Goal: Information Seeking & Learning: Learn about a topic

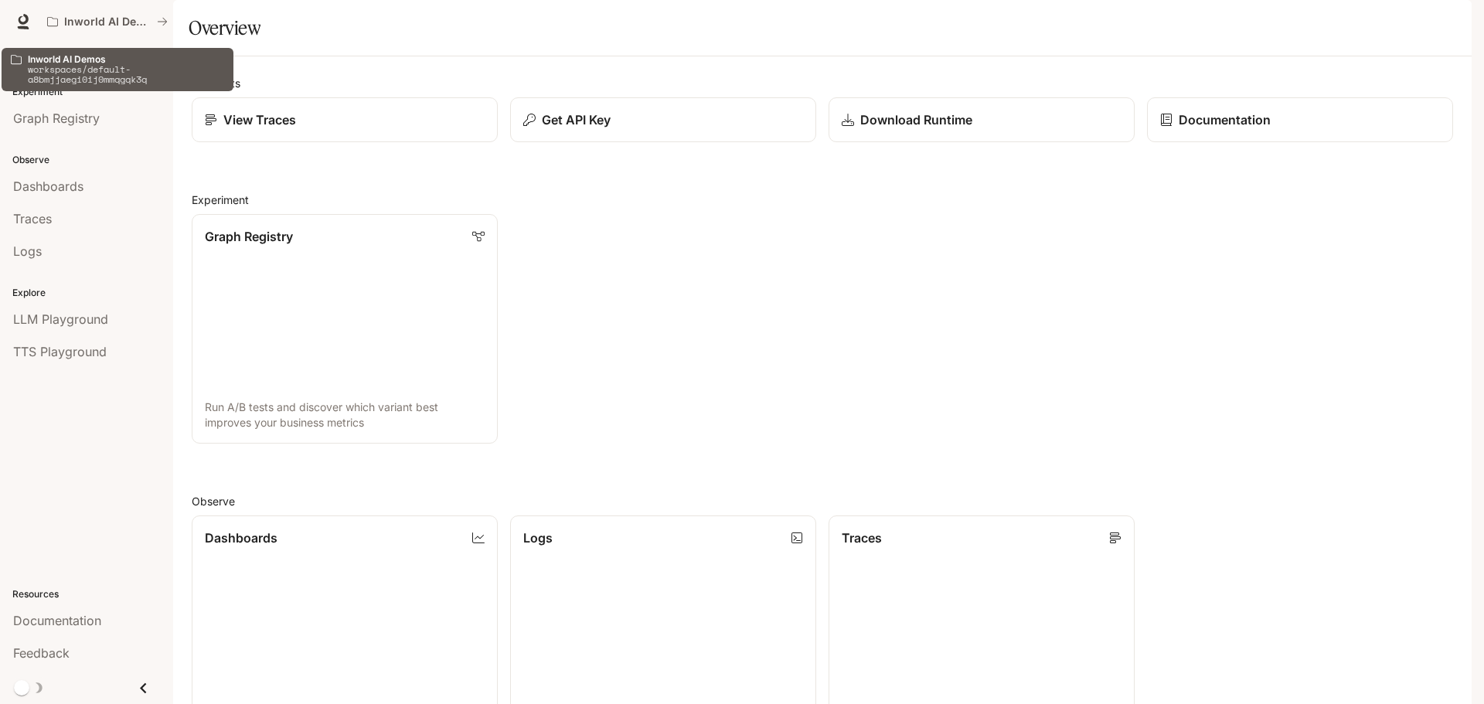
drag, startPoint x: 115, startPoint y: 14, endPoint x: 1255, endPoint y: 5, distance: 1139.9
click at [1255, 5] on div "Inworld AI Demos Documentation Documentation" at bounding box center [742, 21] width 1484 height 43
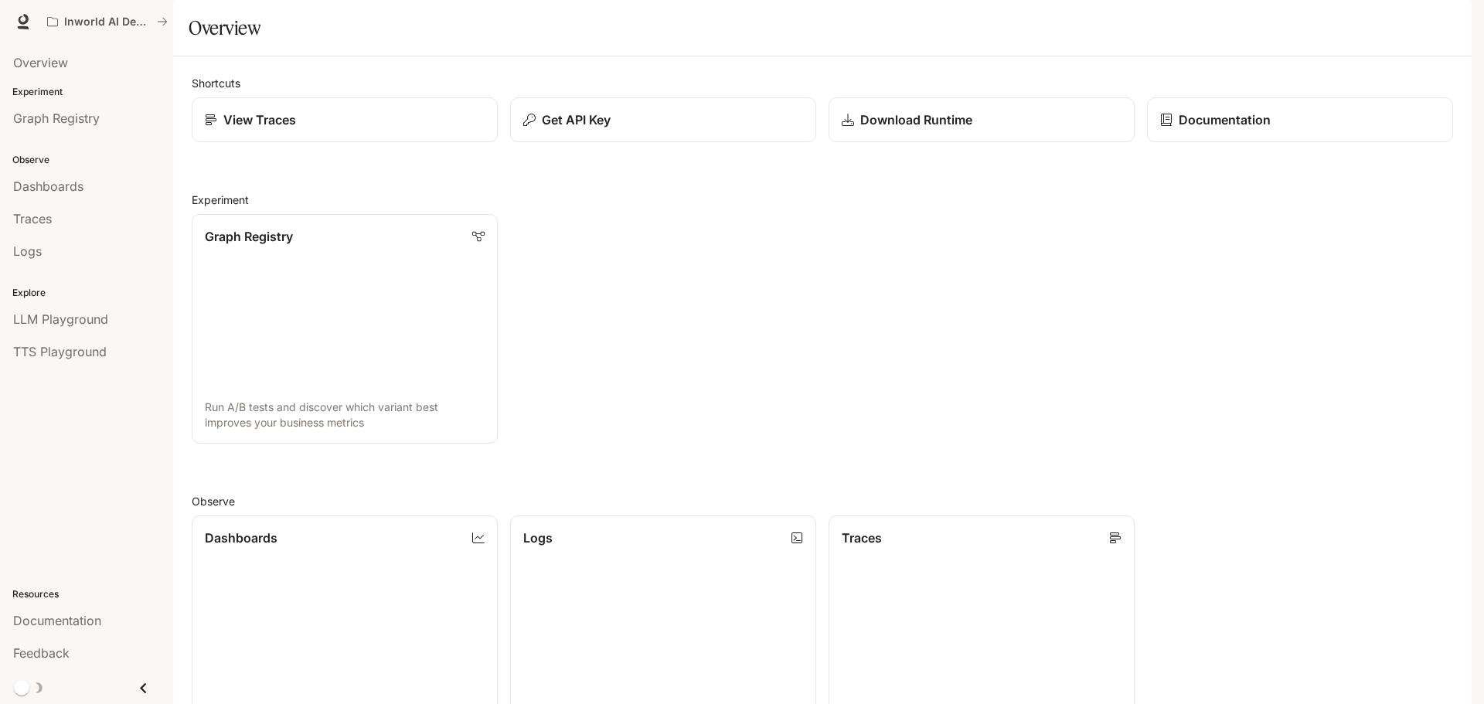
click at [1458, 19] on div "button" at bounding box center [1450, 22] width 22 height 22
click at [39, 318] on div at bounding box center [742, 352] width 1484 height 704
click at [923, 348] on div "Graph Registry Run A/B tests and discover which variant best improves your busi…" at bounding box center [816, 323] width 1274 height 242
click at [56, 65] on span "Overview" at bounding box center [40, 62] width 55 height 19
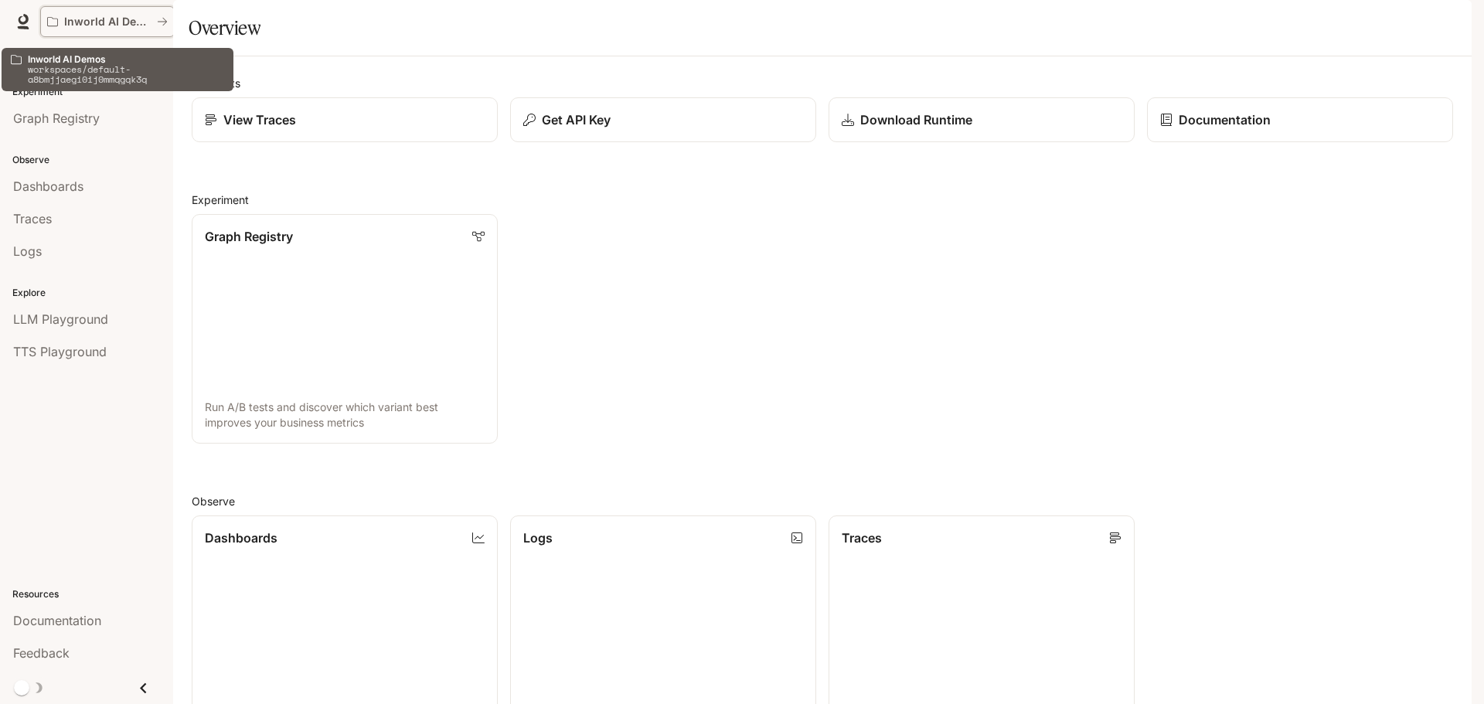
click at [128, 11] on button "Inworld AI Demos" at bounding box center [107, 21] width 134 height 31
click at [138, 10] on button "Inworld AI Demos" at bounding box center [107, 21] width 134 height 31
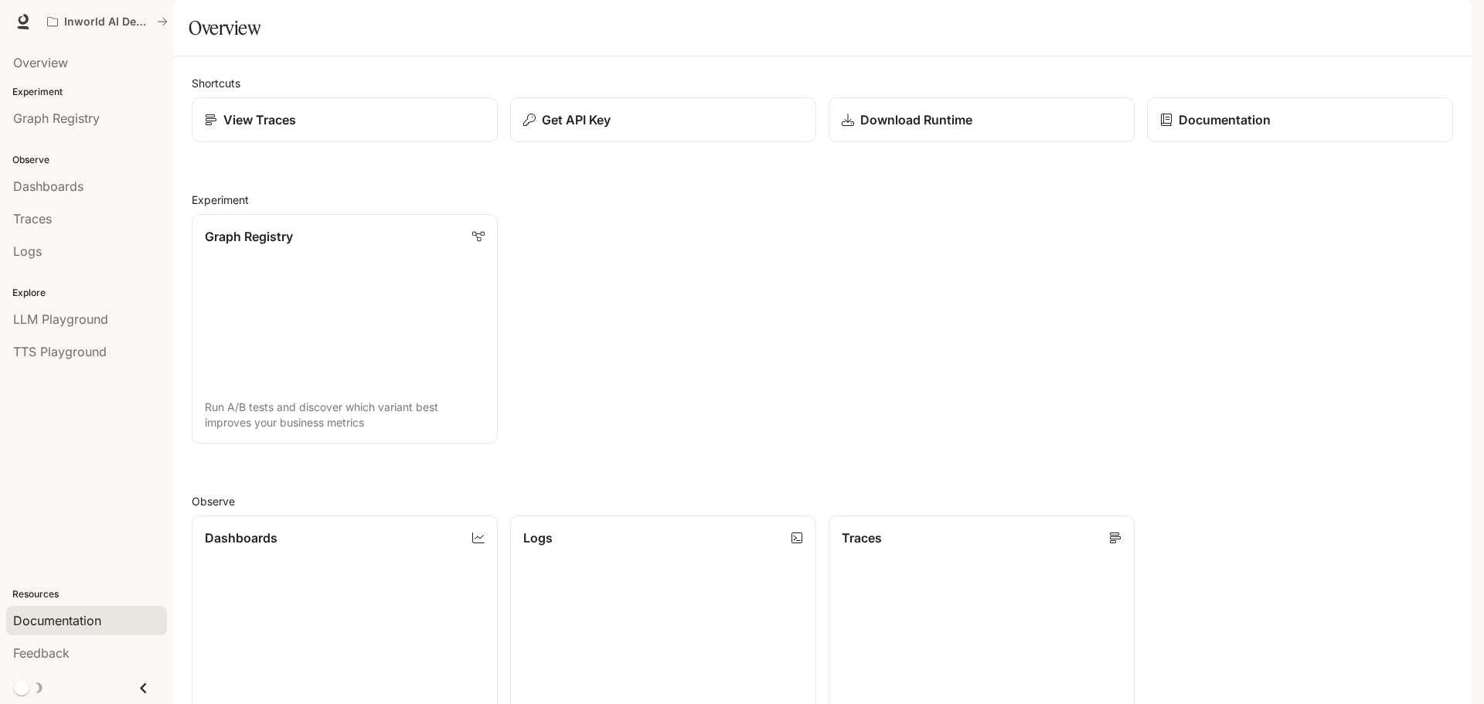
click at [66, 621] on span "Documentation" at bounding box center [57, 620] width 88 height 19
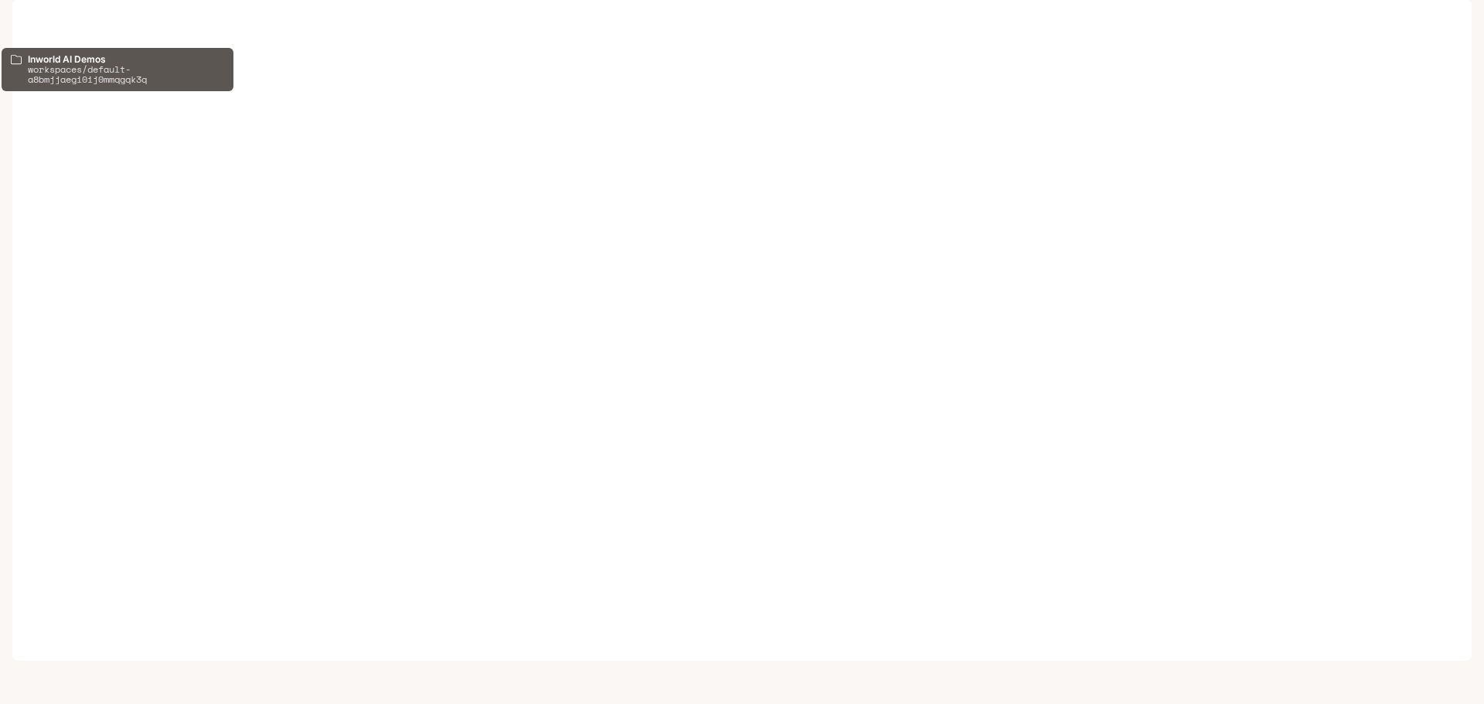
click at [100, 25] on p "Inworld AI Demos" at bounding box center [107, 21] width 87 height 13
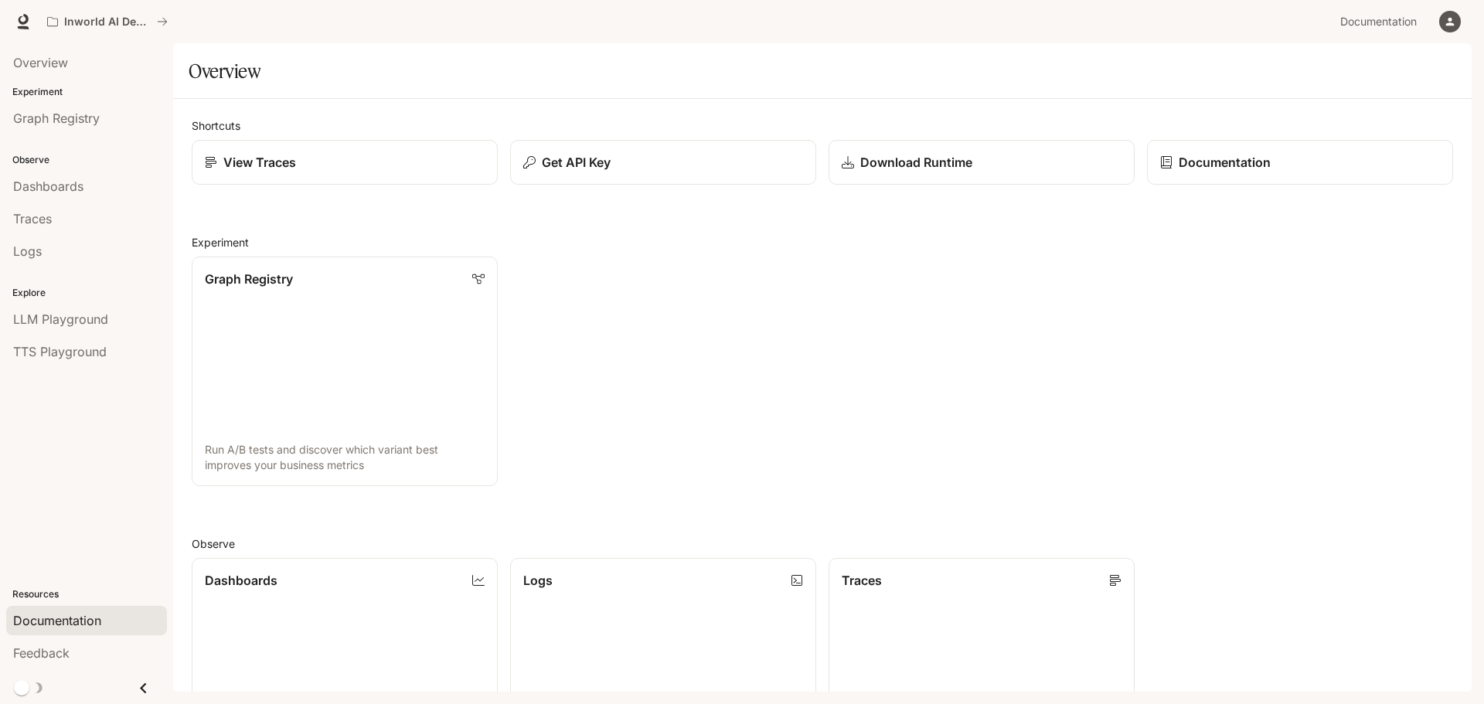
click at [52, 616] on span "Documentation" at bounding box center [57, 620] width 88 height 19
click at [886, 169] on p "Download Runtime" at bounding box center [915, 162] width 113 height 19
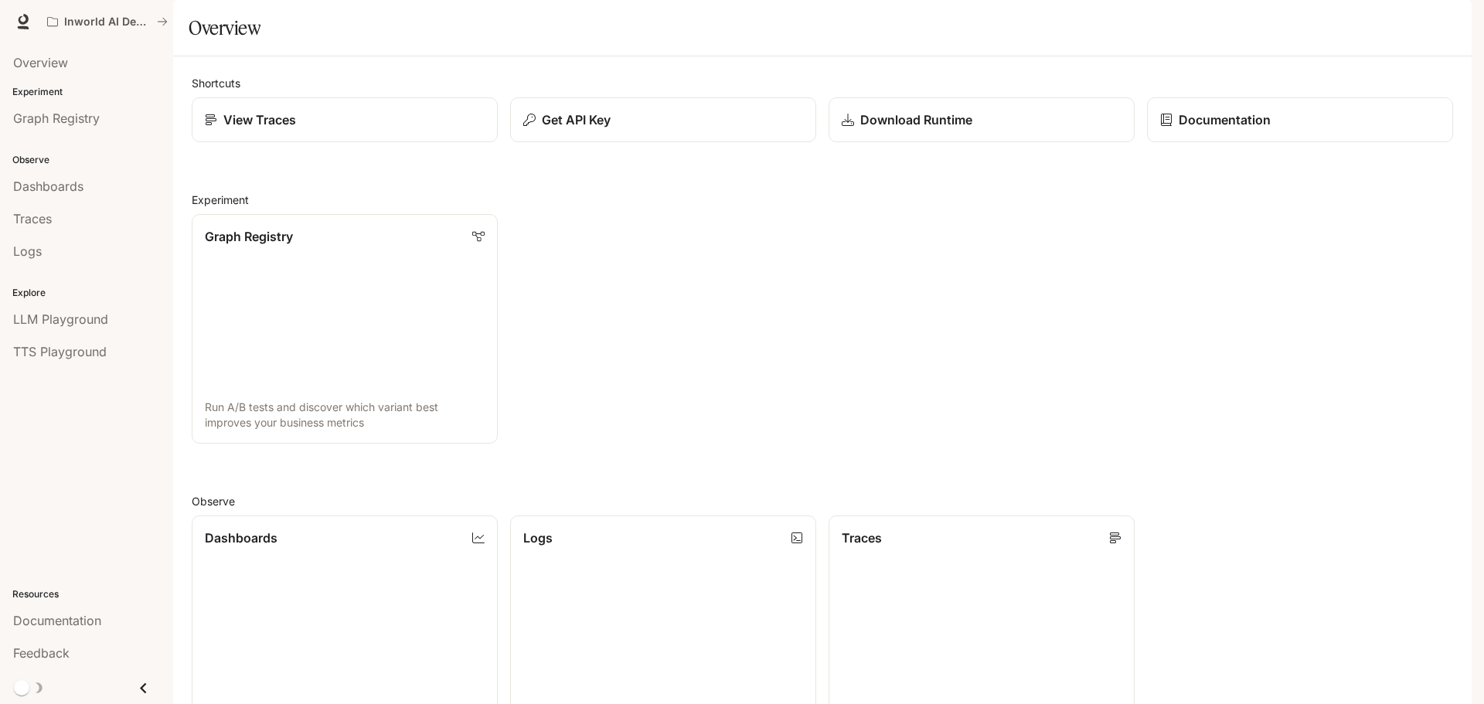
scroll to position [309, 0]
click at [1013, 515] on link "Traces Trace request flows and performance" at bounding box center [981, 631] width 309 height 232
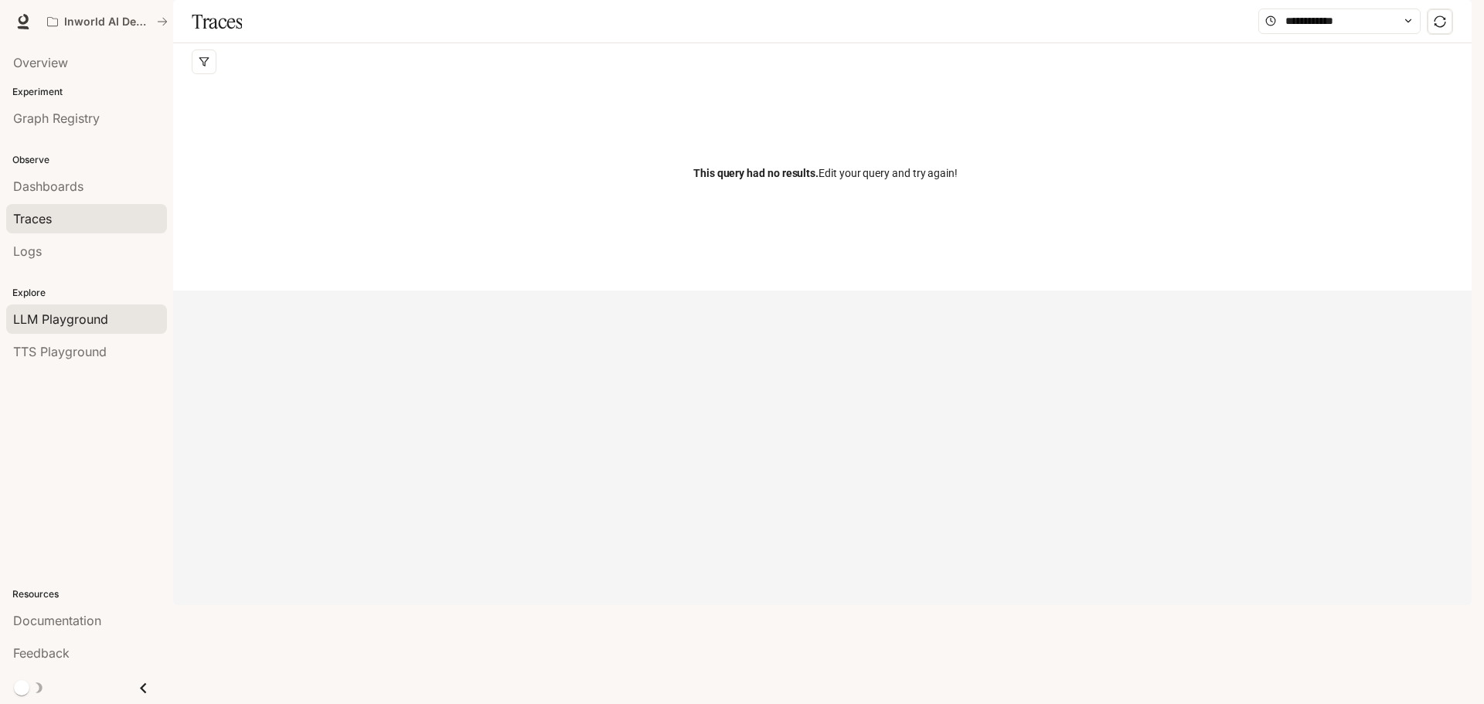
click at [109, 316] on div "LLM Playground" at bounding box center [86, 319] width 147 height 19
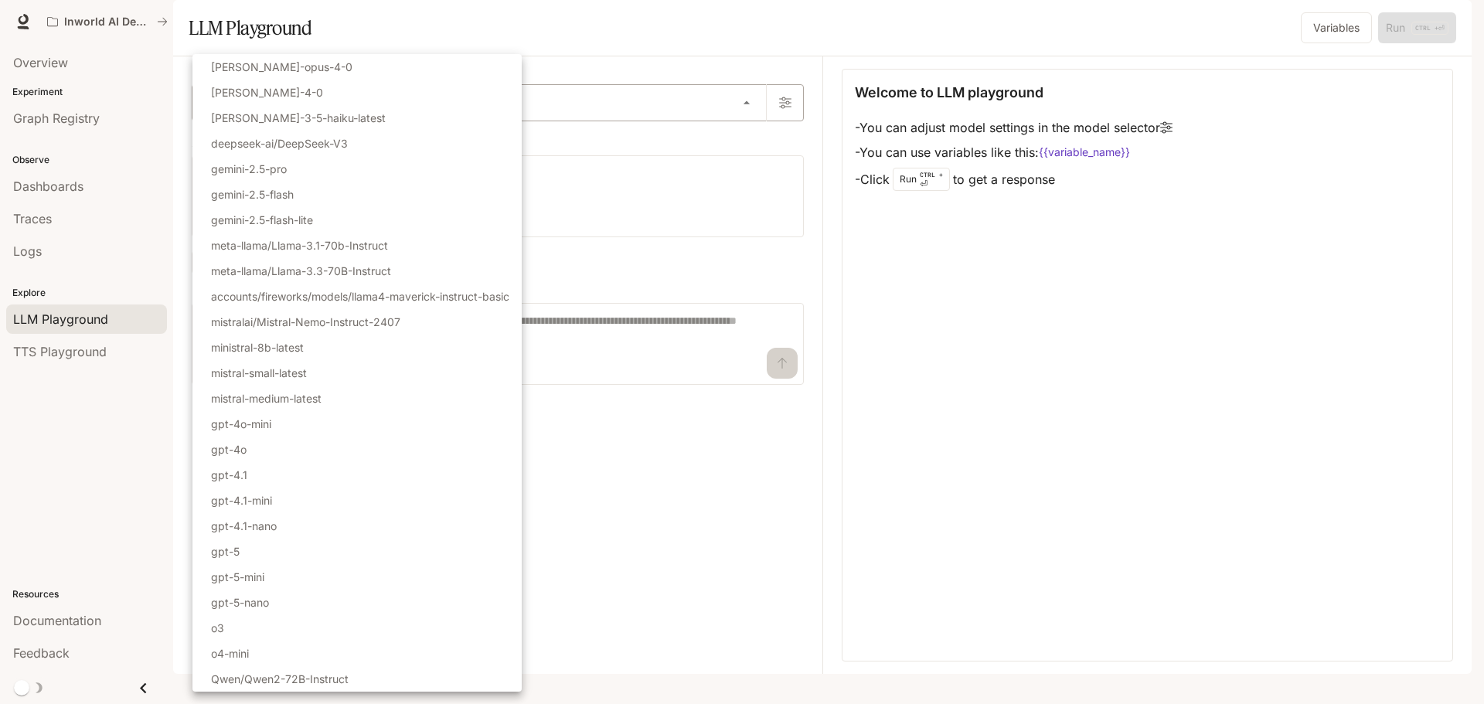
click at [427, 149] on body "Skip to main content Inworld AI Demos Documentation Documentation Portal Overvi…" at bounding box center [742, 352] width 1484 height 704
click at [1187, 522] on div at bounding box center [742, 352] width 1484 height 704
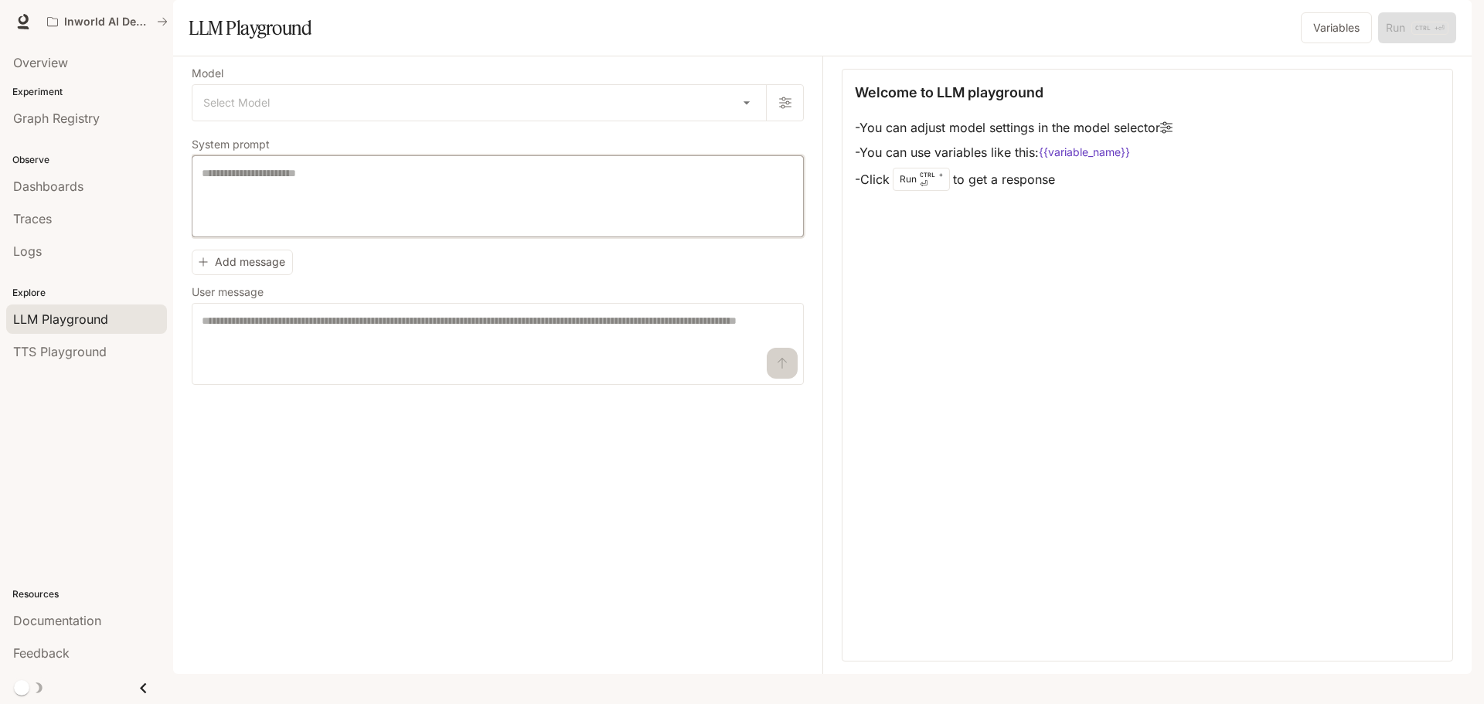
click at [267, 227] on textarea at bounding box center [498, 196] width 592 height 62
click at [53, 357] on span "TTS Playground" at bounding box center [60, 351] width 94 height 19
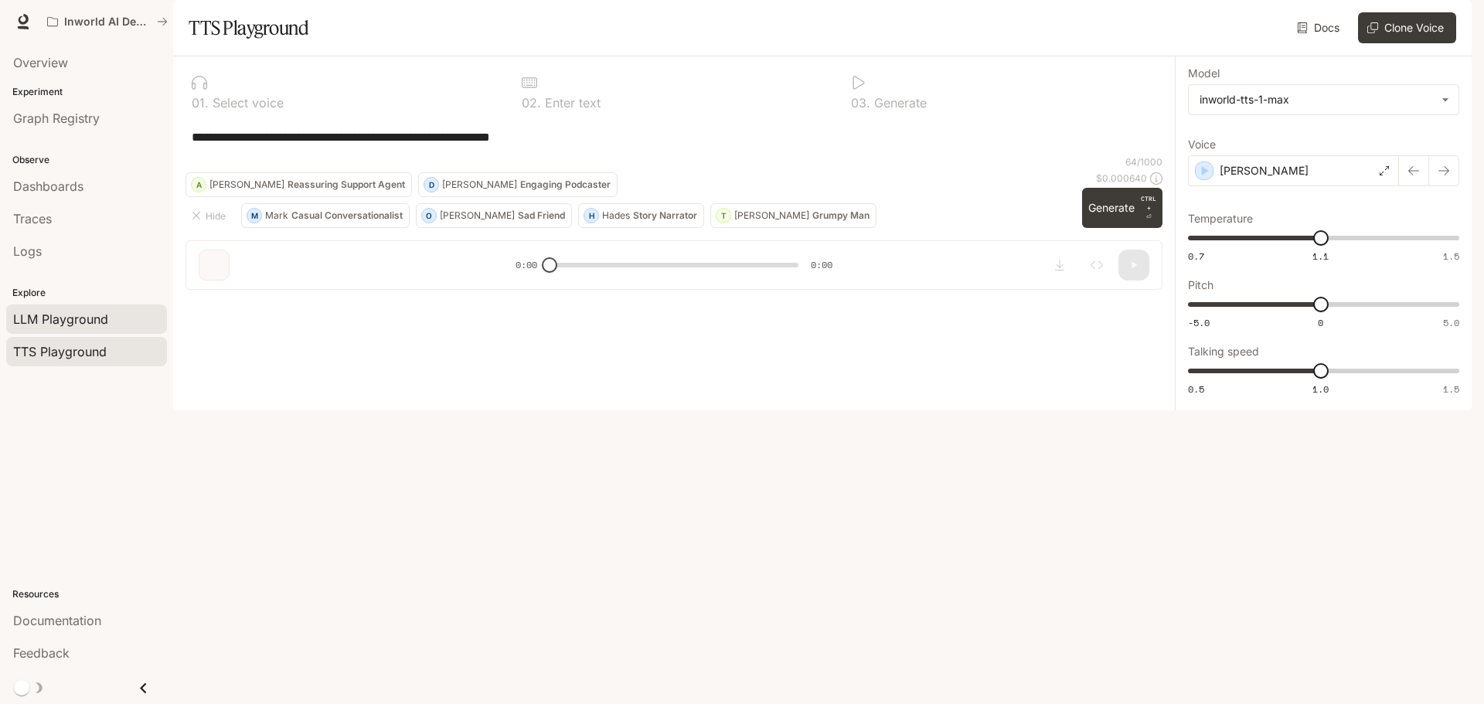
click at [60, 315] on span "LLM Playground" at bounding box center [60, 319] width 95 height 19
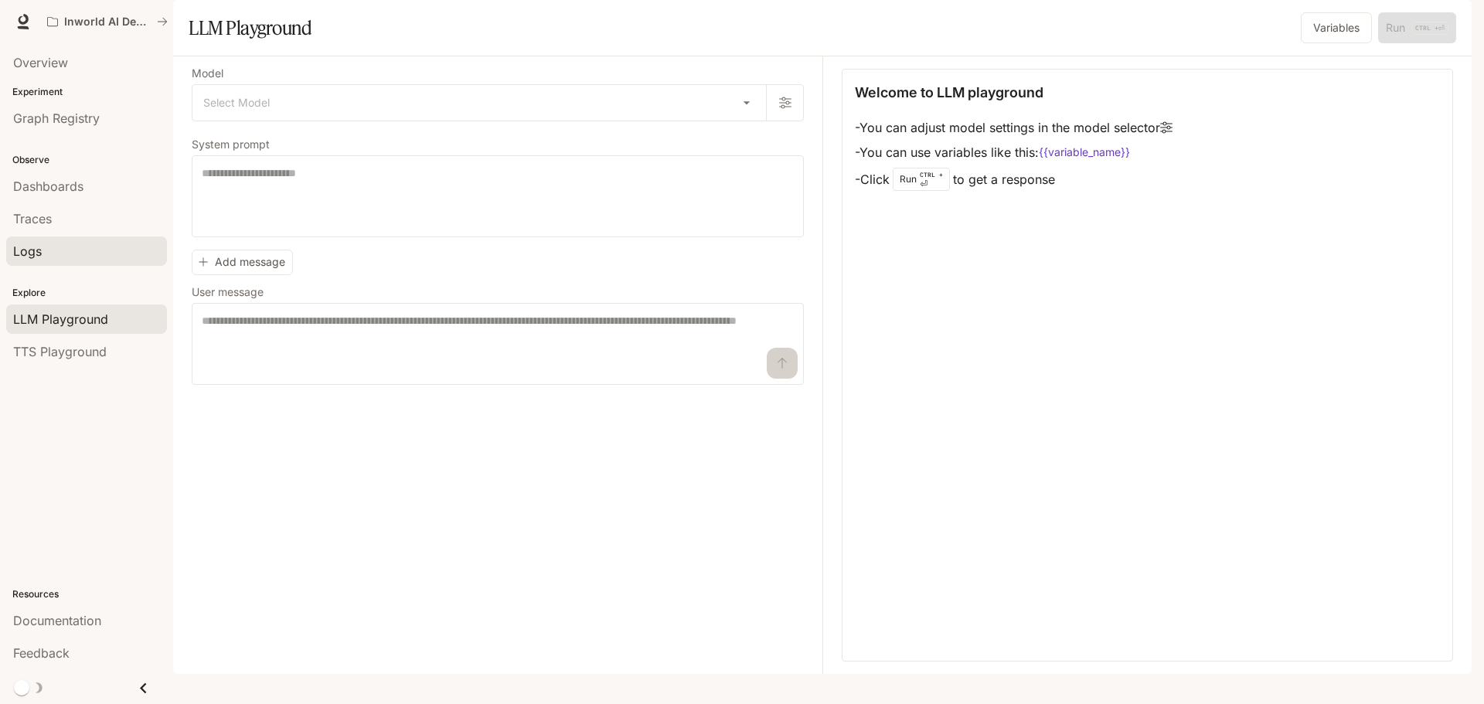
click at [62, 257] on div "Logs" at bounding box center [86, 251] width 147 height 19
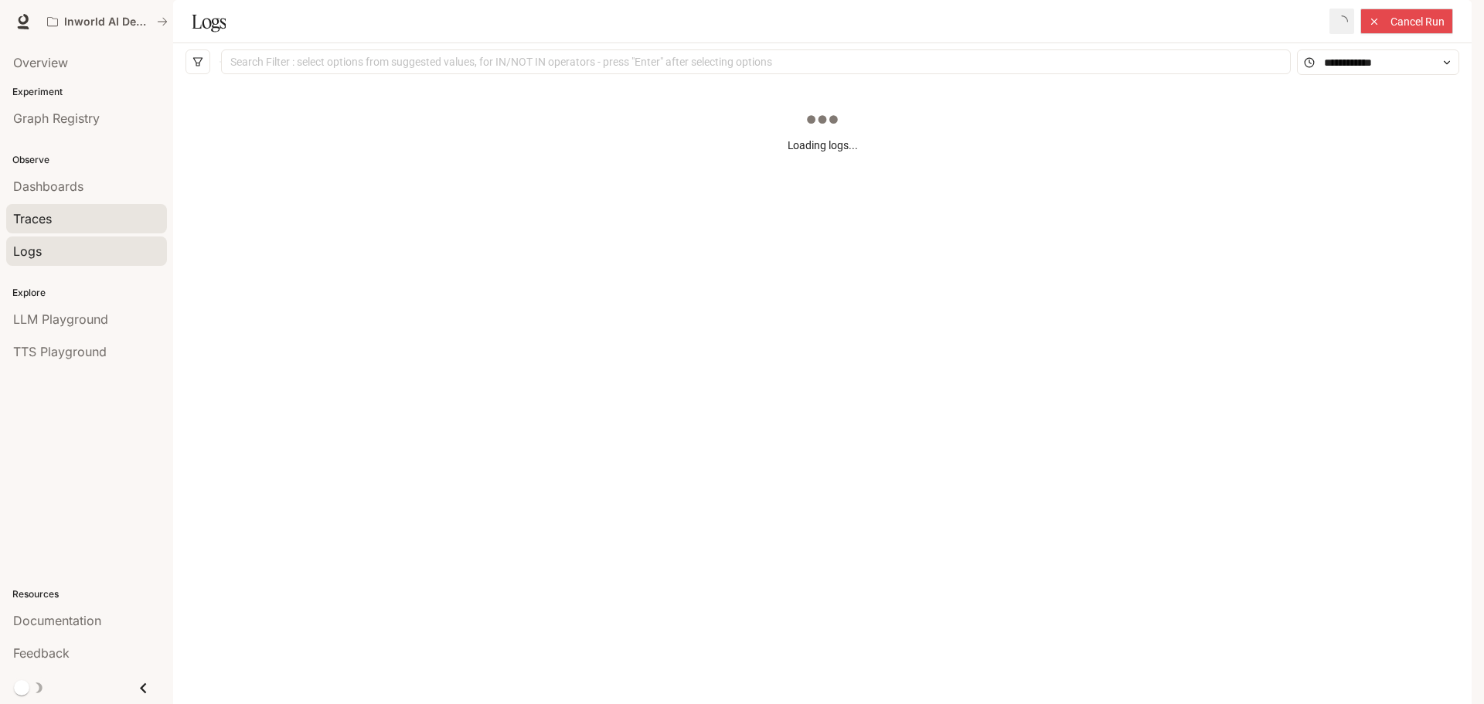
click at [95, 213] on div "Traces" at bounding box center [86, 218] width 147 height 19
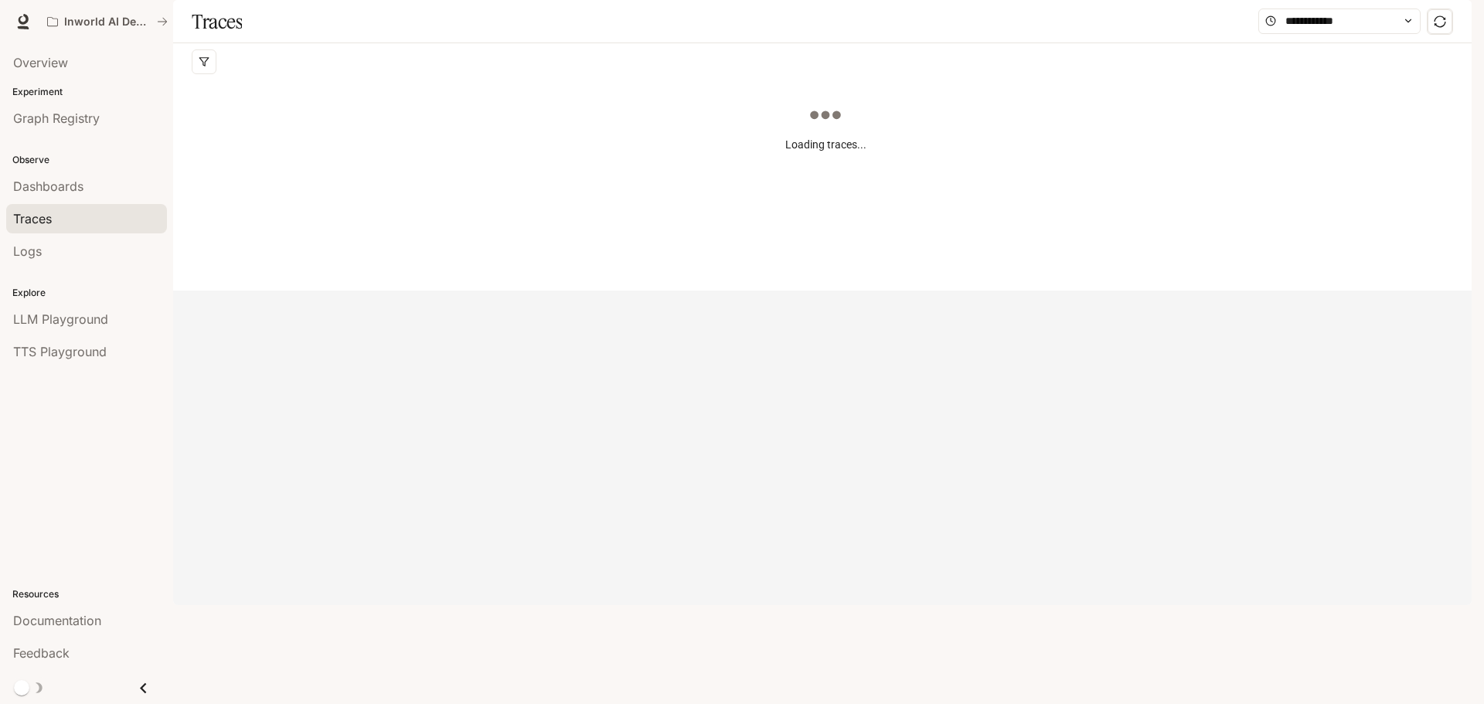
click at [98, 187] on div "Dashboards" at bounding box center [86, 186] width 147 height 19
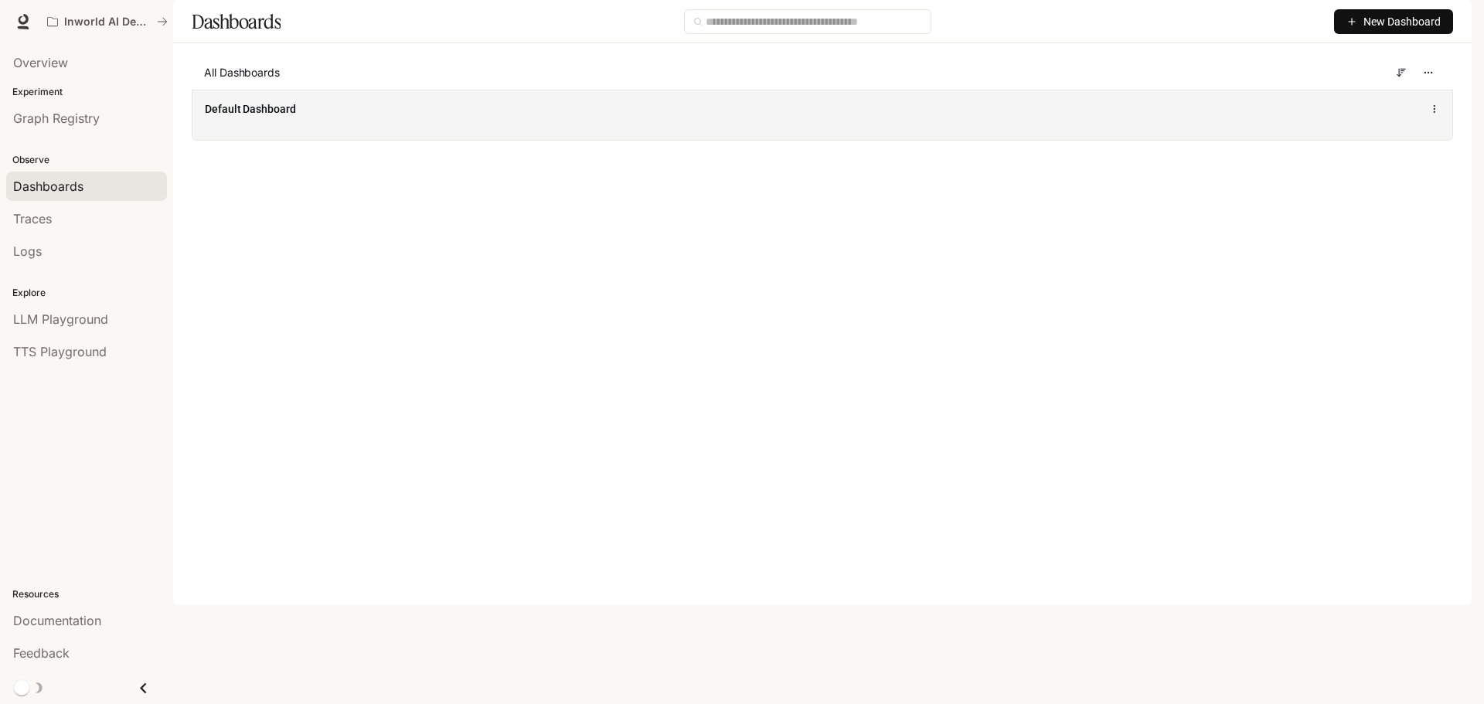
click at [274, 117] on span "Default Dashboard" at bounding box center [250, 108] width 91 height 15
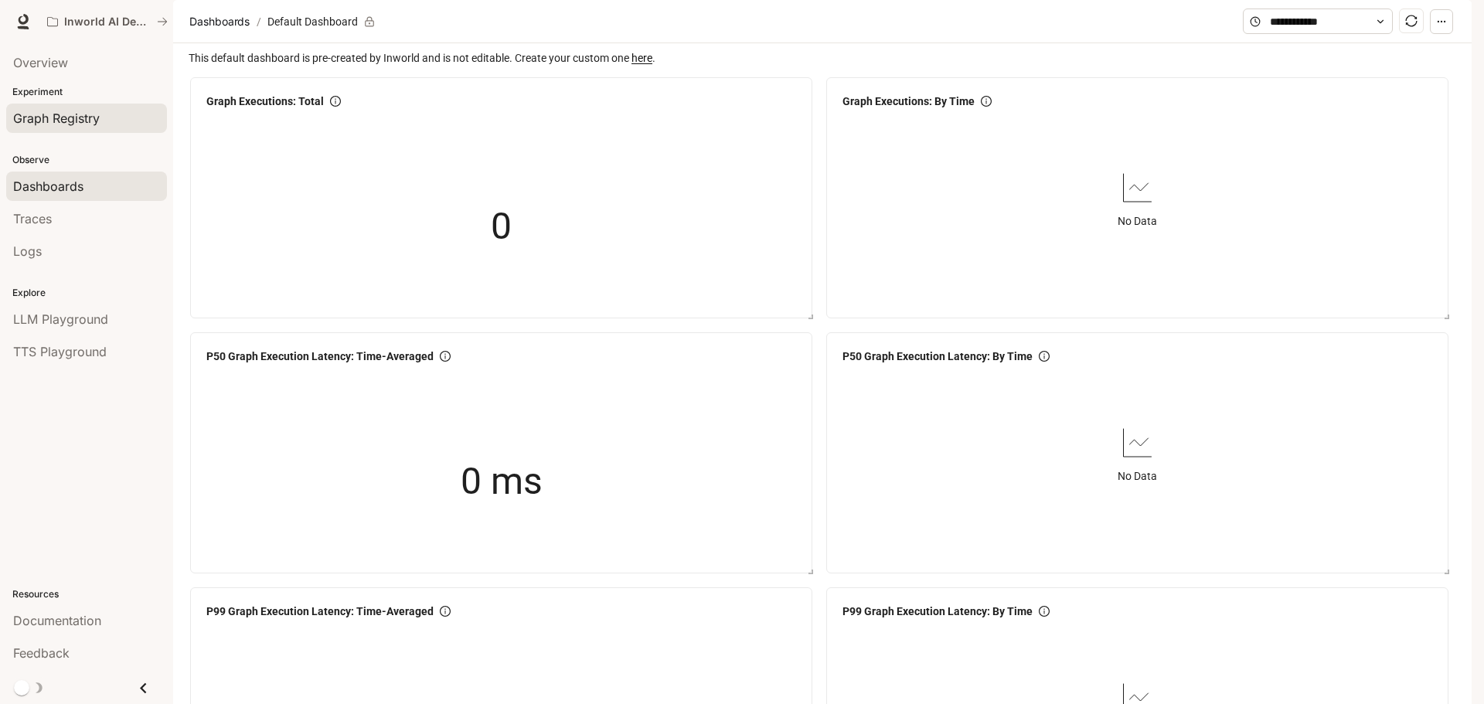
click at [75, 131] on link "Graph Registry" at bounding box center [86, 118] width 161 height 29
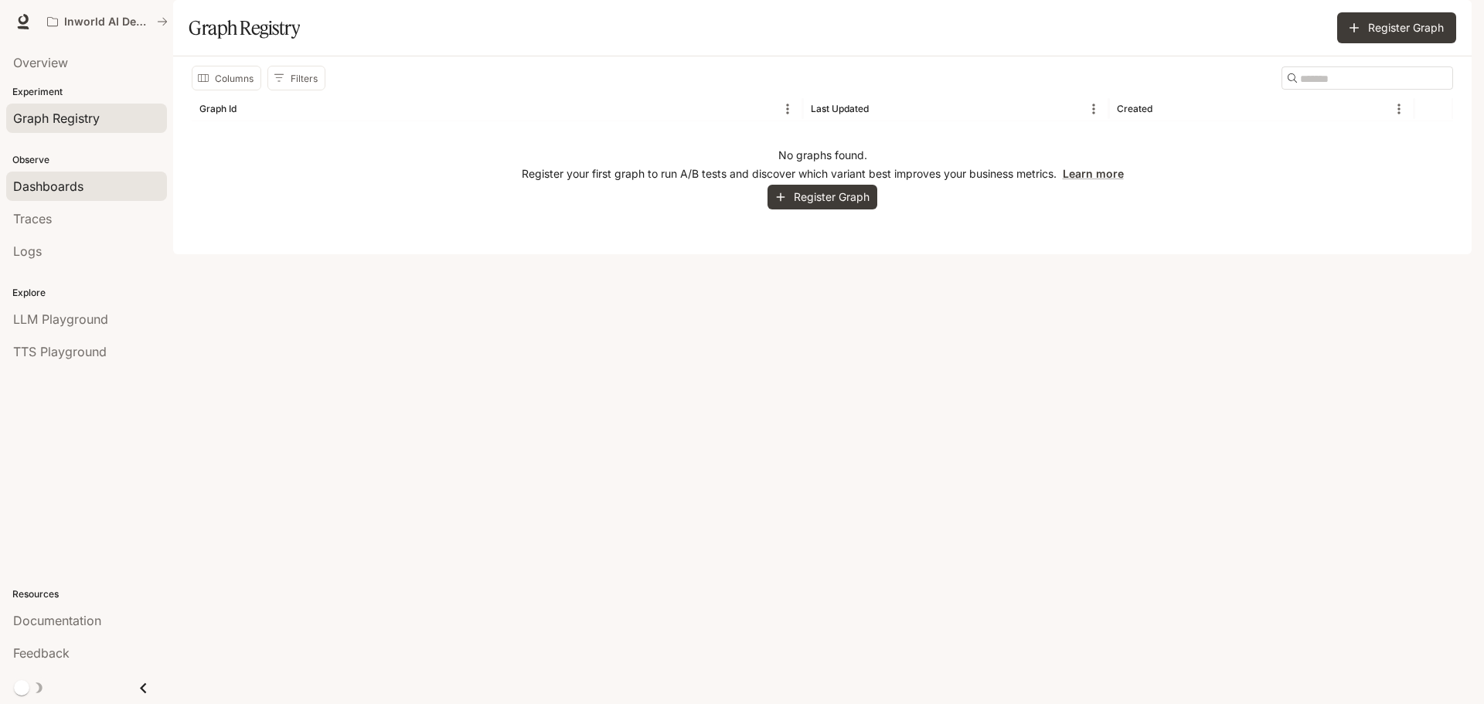
click at [66, 192] on span "Dashboards" at bounding box center [48, 186] width 70 height 19
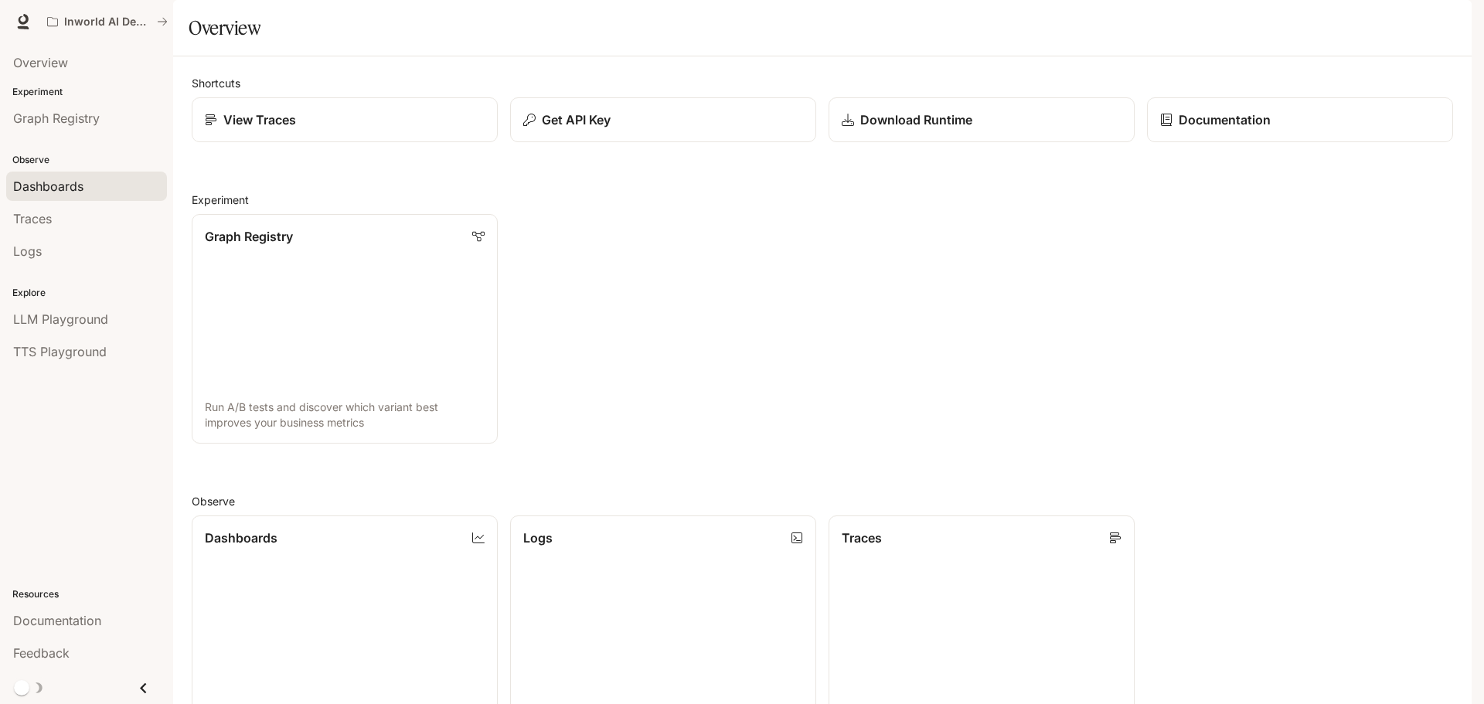
click at [50, 187] on span "Dashboards" at bounding box center [48, 186] width 70 height 19
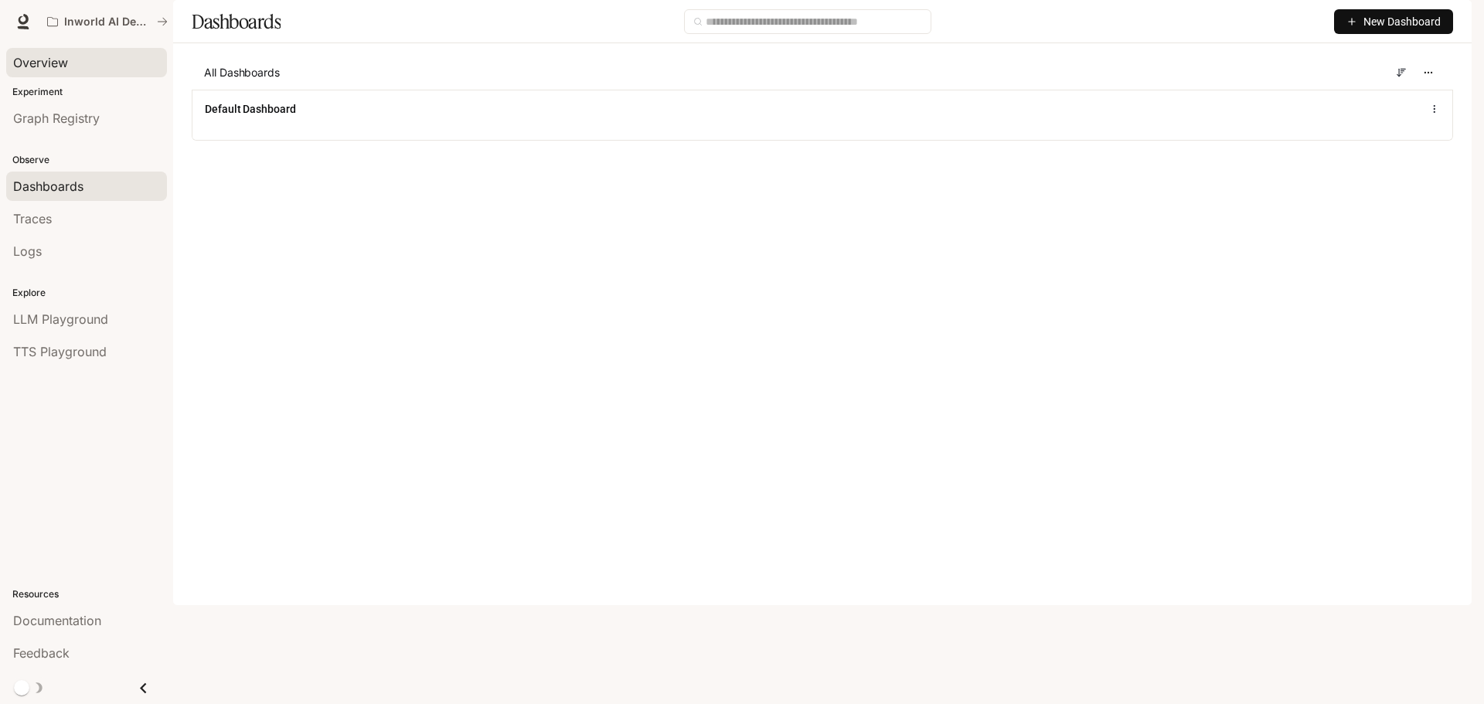
click at [48, 60] on span "Overview" at bounding box center [40, 62] width 55 height 19
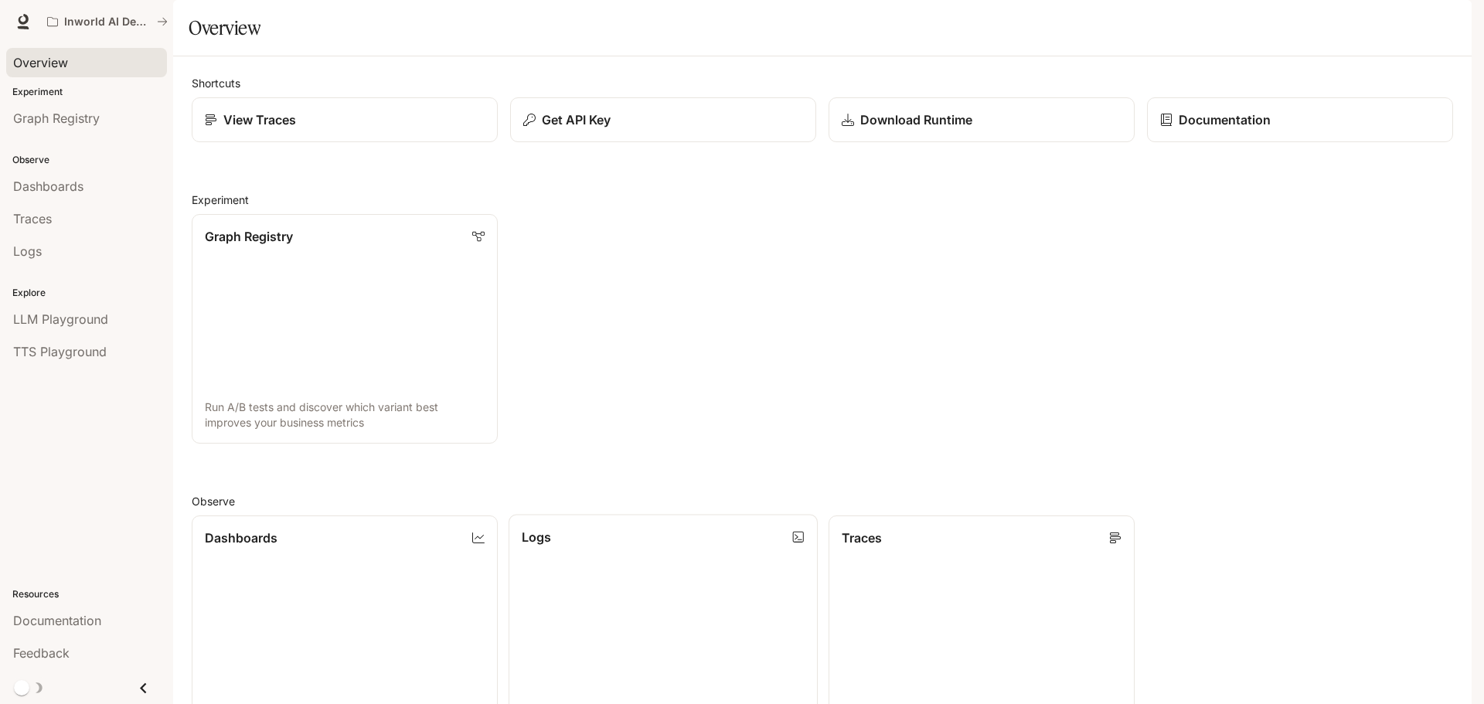
scroll to position [411, 0]
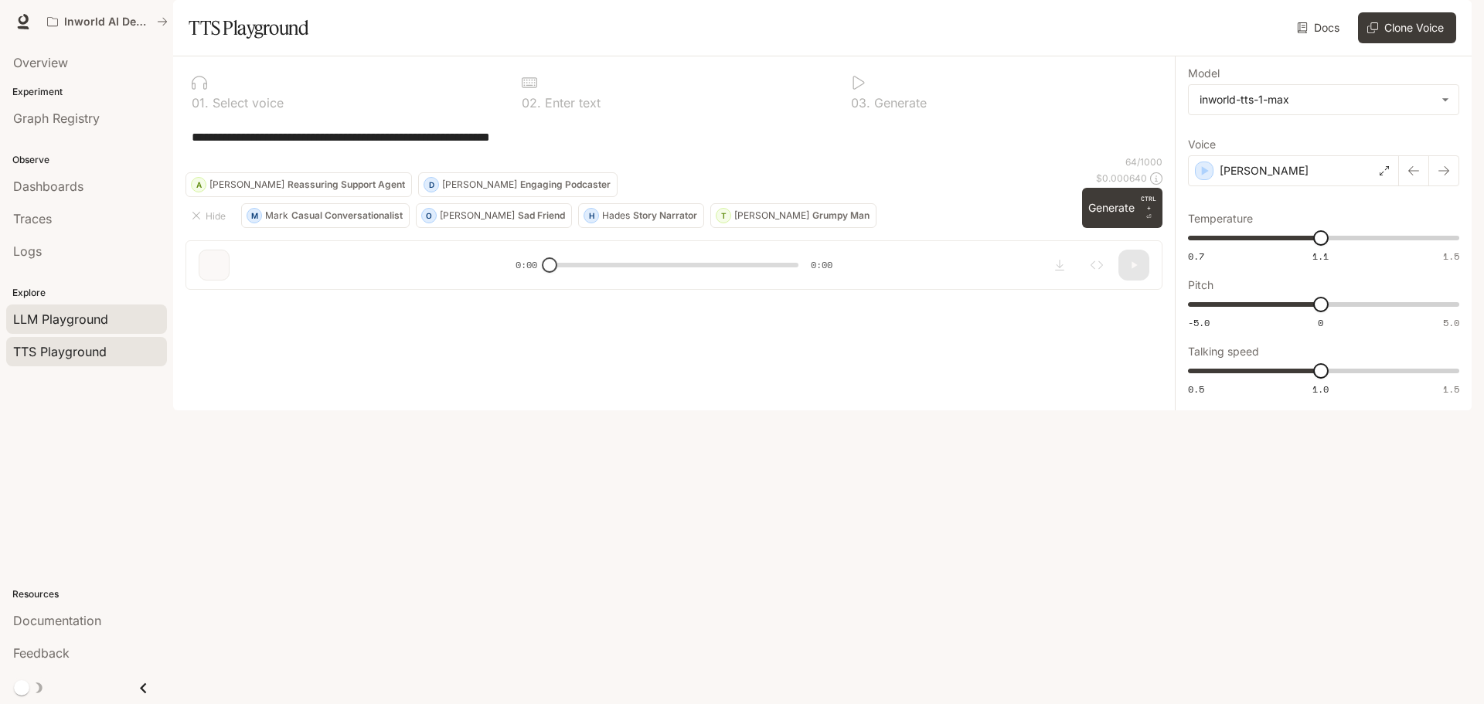
click at [81, 326] on span "LLM Playground" at bounding box center [60, 319] width 95 height 19
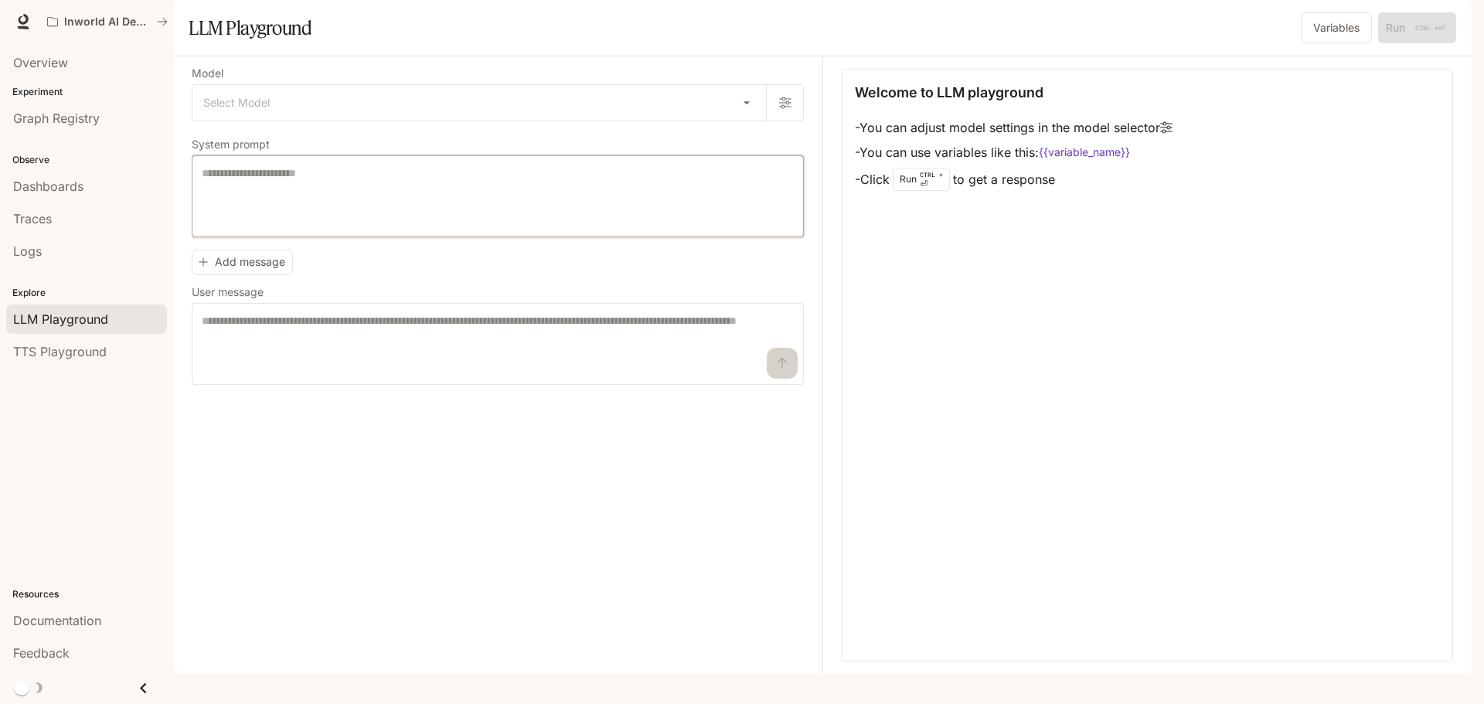
click at [337, 219] on textarea at bounding box center [498, 196] width 592 height 62
click at [383, 128] on body "Skip to main content Inworld AI Demos Documentation Documentation Portal Overvi…" at bounding box center [742, 352] width 1484 height 704
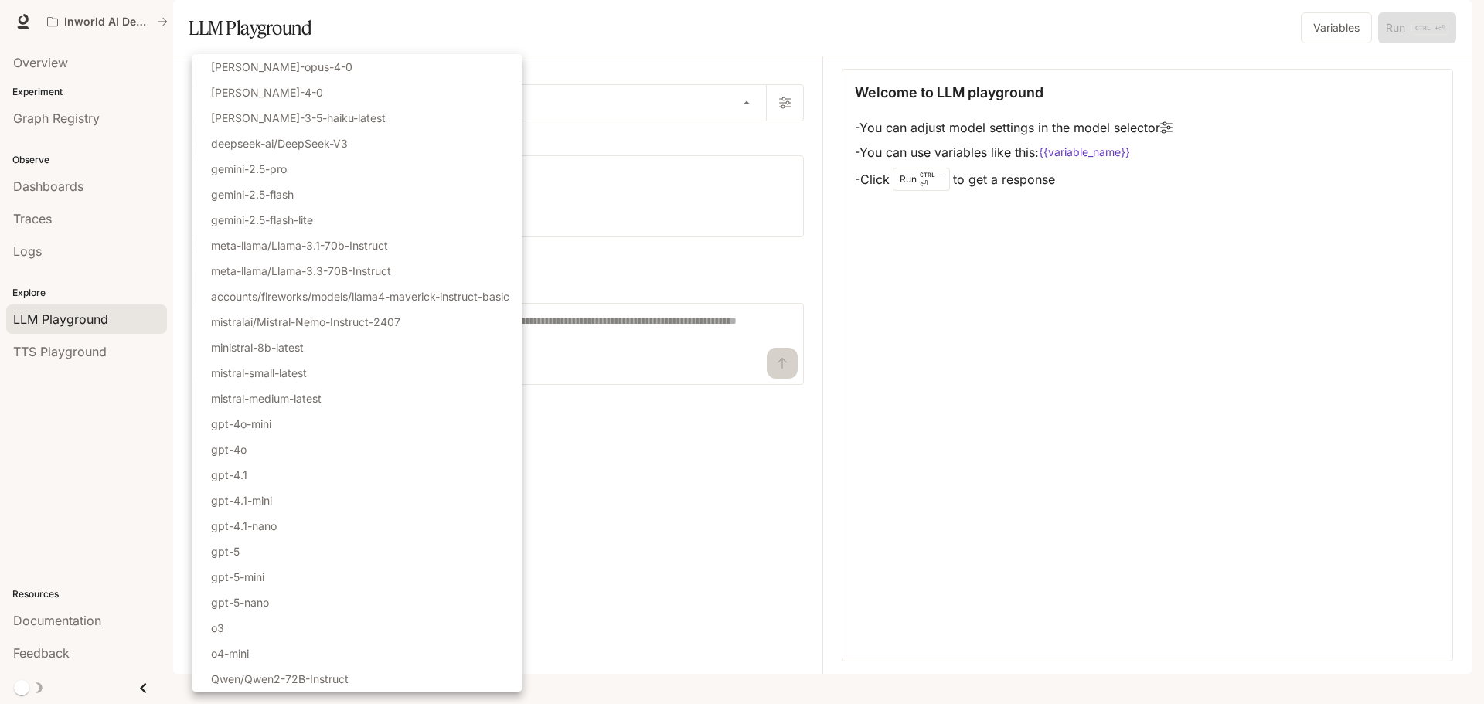
click at [1178, 366] on div at bounding box center [742, 352] width 1484 height 704
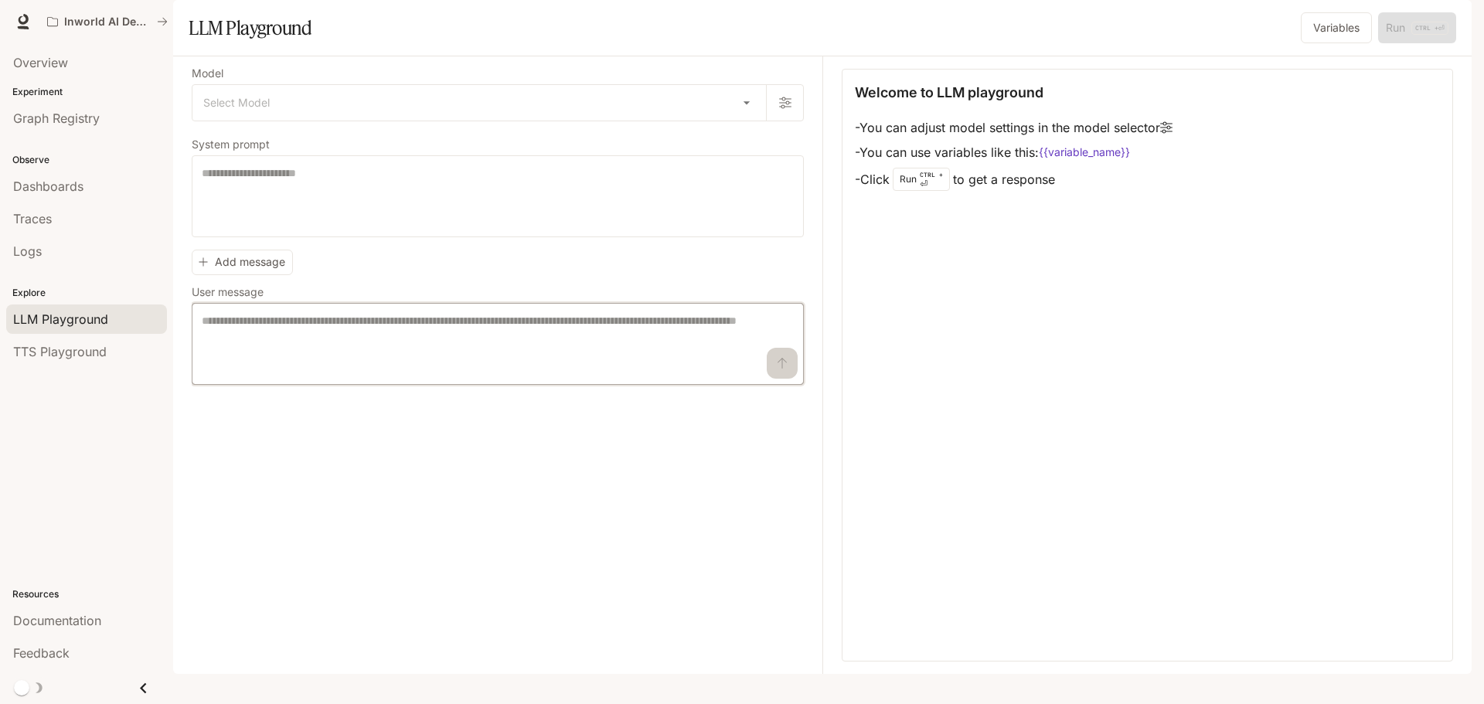
click at [320, 375] on textarea at bounding box center [498, 344] width 592 height 62
click at [721, 511] on div "Model Select Model ​ System prompt * ​ Add message User message * ​" at bounding box center [507, 364] width 631 height 617
click at [69, 70] on div "Overview" at bounding box center [86, 62] width 147 height 19
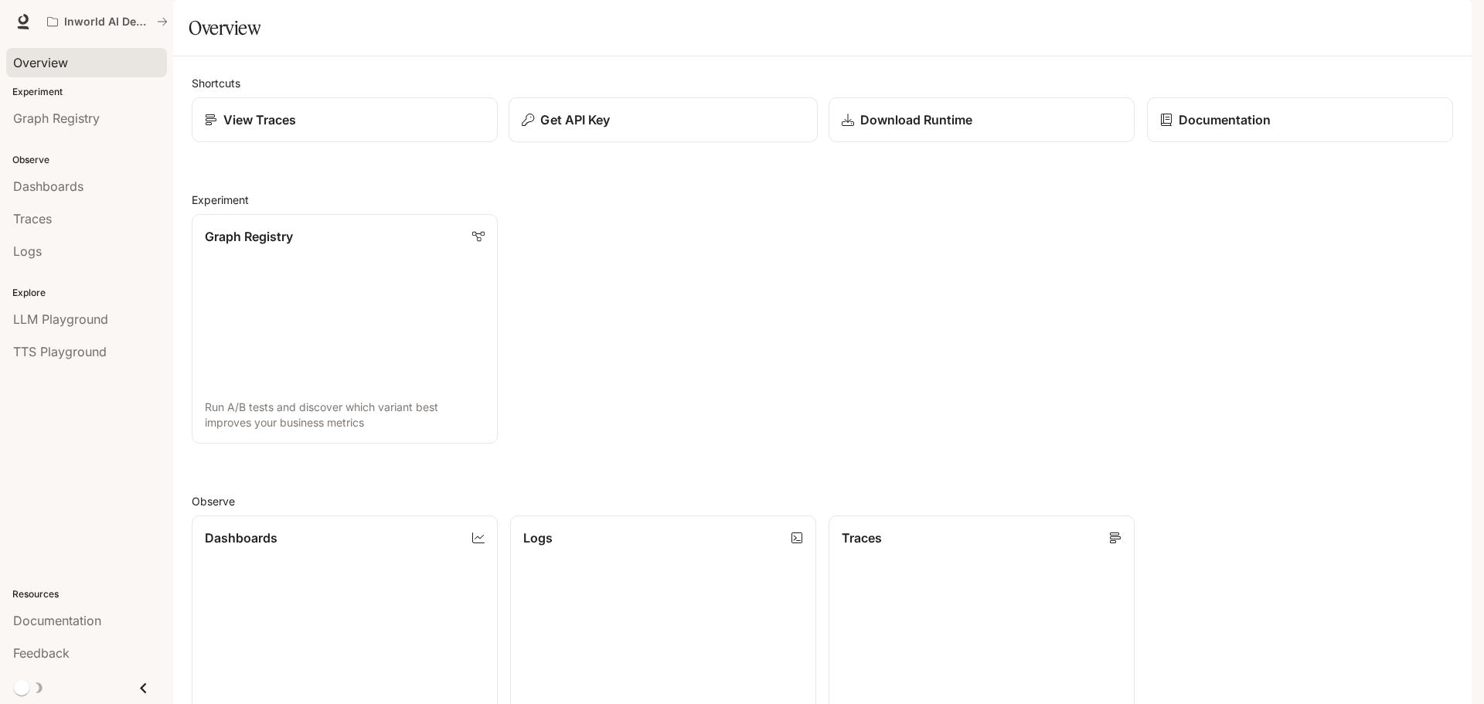
click at [627, 129] on div "Get API Key" at bounding box center [663, 120] width 283 height 19
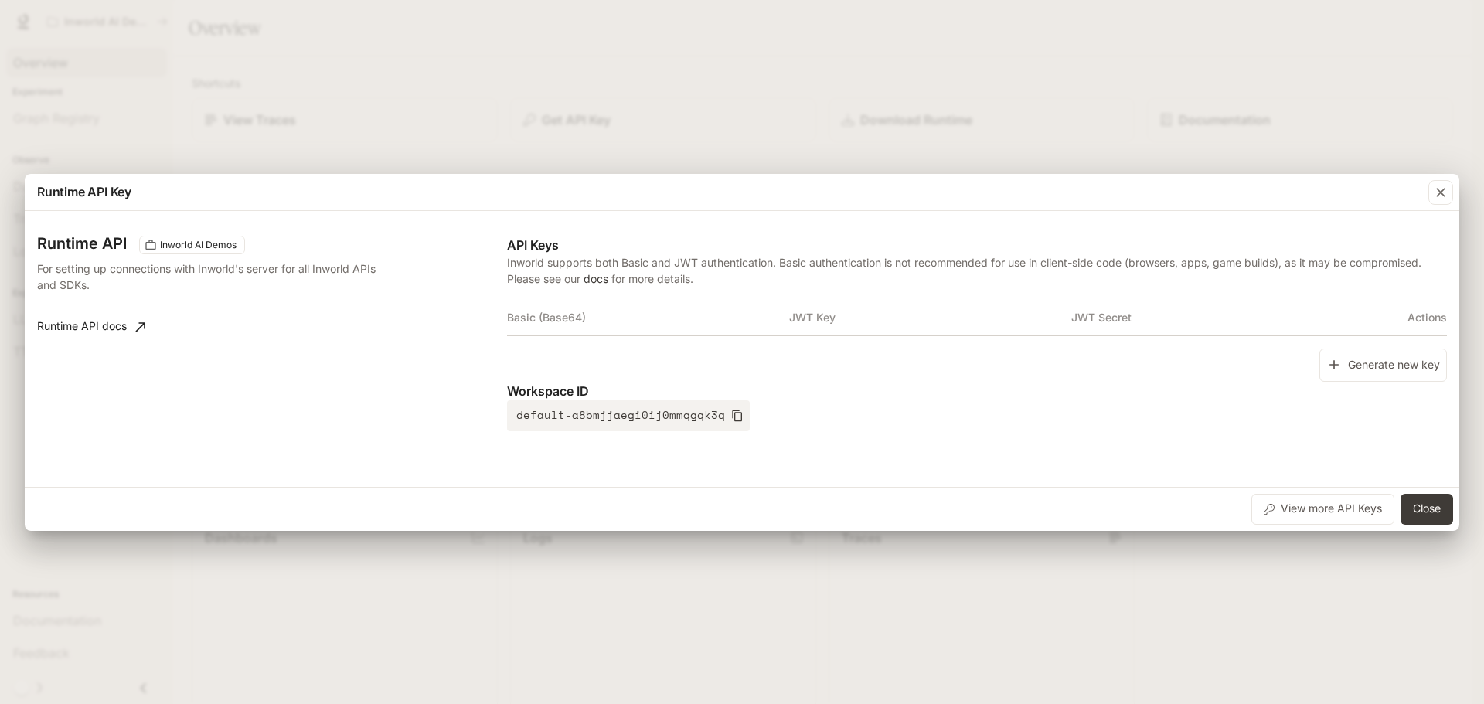
click at [572, 315] on th "Basic (Base64)" at bounding box center [648, 317] width 282 height 37
click at [851, 305] on th "JWT Key" at bounding box center [930, 317] width 282 height 37
click at [832, 316] on th "JWT Key" at bounding box center [930, 317] width 282 height 37
click at [1062, 303] on th "JWT Key" at bounding box center [930, 317] width 282 height 37
click at [1173, 306] on th "JWT Secret" at bounding box center [1212, 317] width 282 height 37
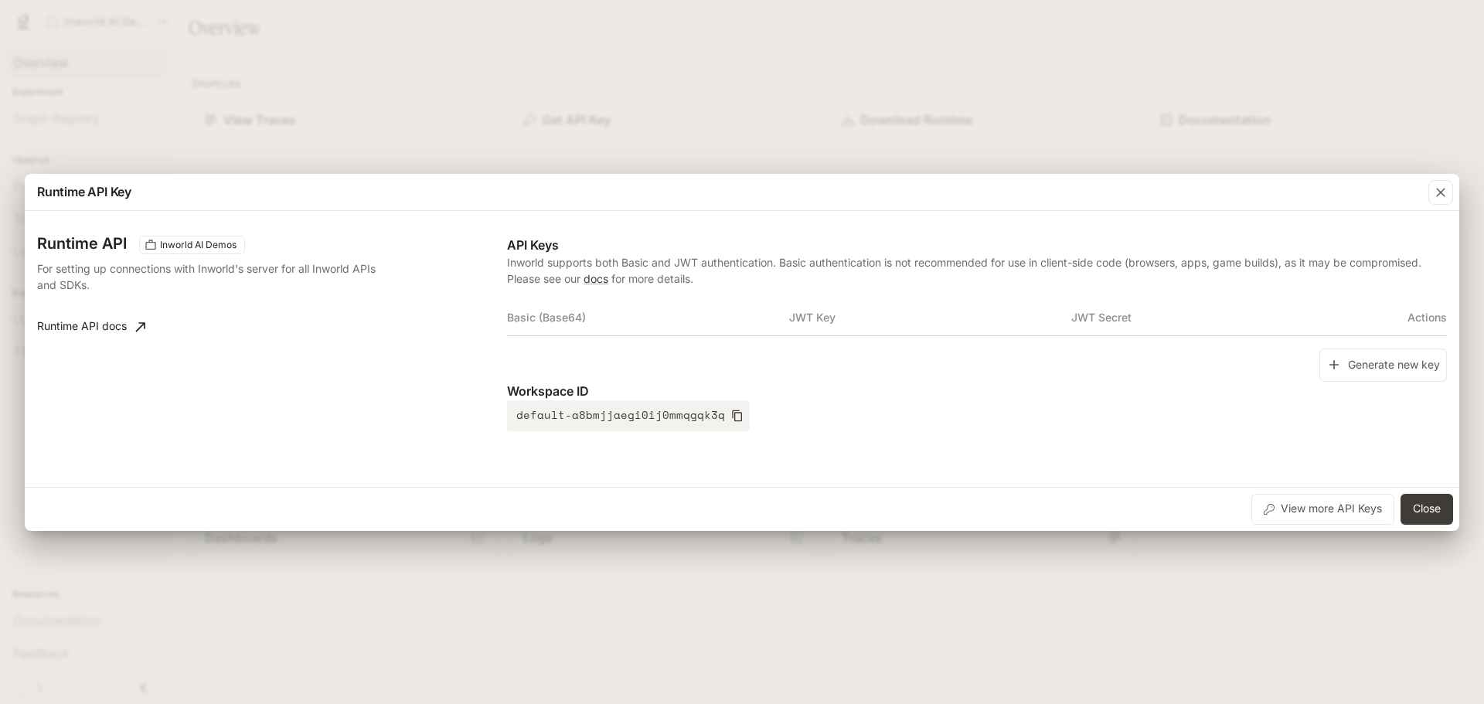
click at [1431, 313] on th "Actions" at bounding box center [1399, 317] width 94 height 37
click at [1334, 516] on button "View more API Keys" at bounding box center [1322, 509] width 143 height 31
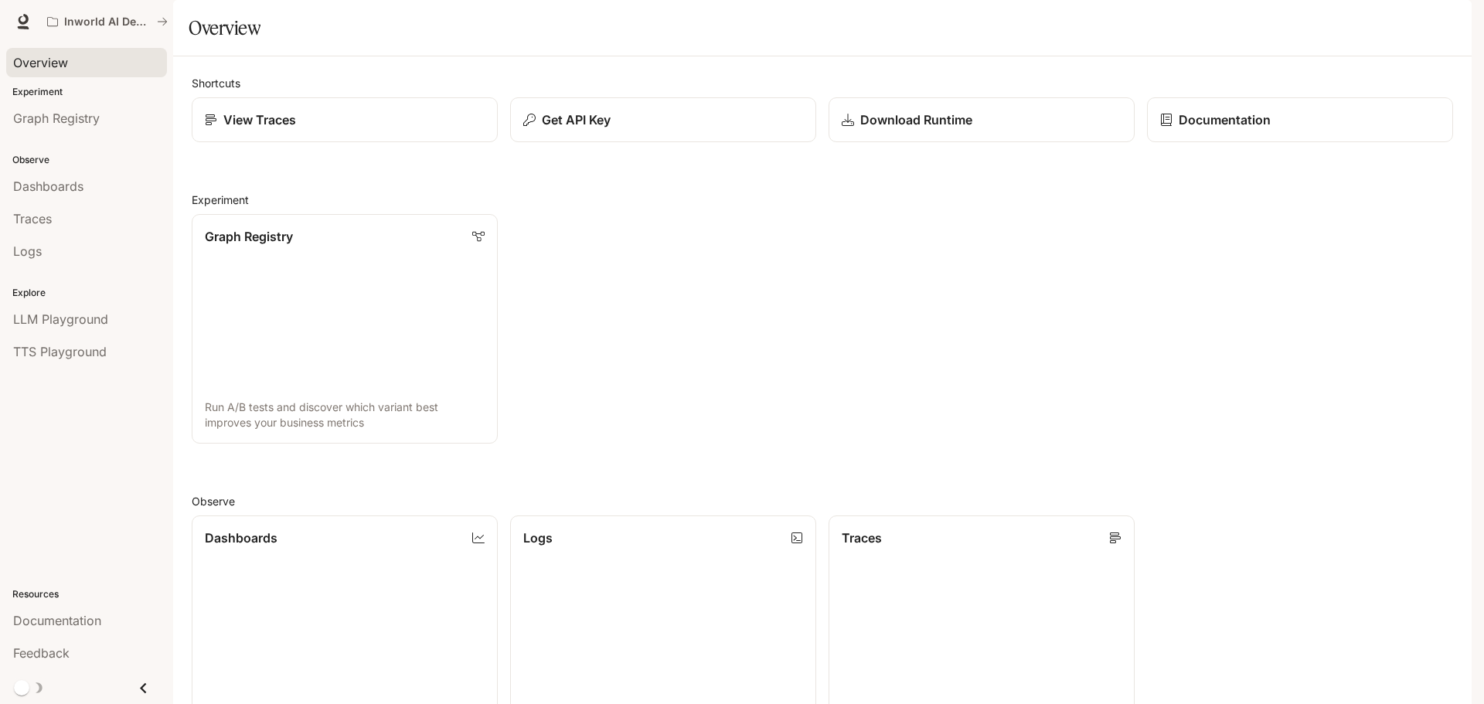
scroll to position [411, 0]
